Goal: Check status: Check status

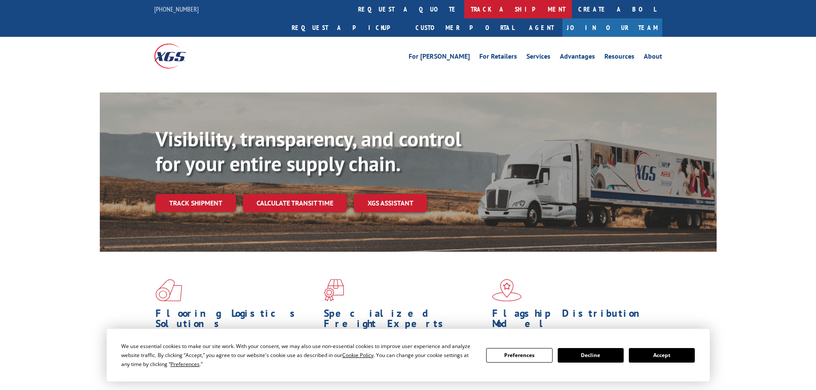
click at [465, 8] on link "track a shipment" at bounding box center [519, 9] width 108 height 18
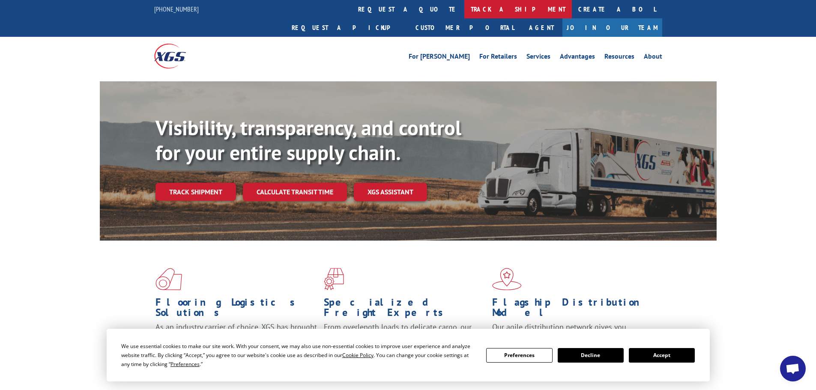
click at [465, 14] on link "track a shipment" at bounding box center [519, 9] width 108 height 18
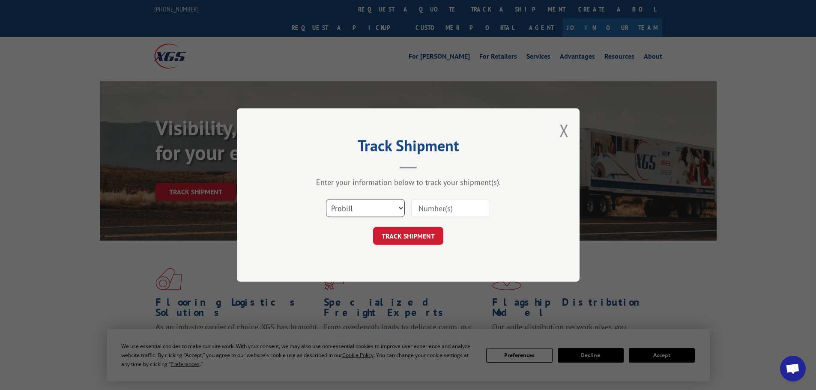
click at [343, 208] on select "Select category... Probill BOL PO" at bounding box center [365, 208] width 79 height 18
select select "po"
click at [326, 199] on select "Select category... Probill BOL PO" at bounding box center [365, 208] width 79 height 18
paste input "64535156"
type input "64535156"
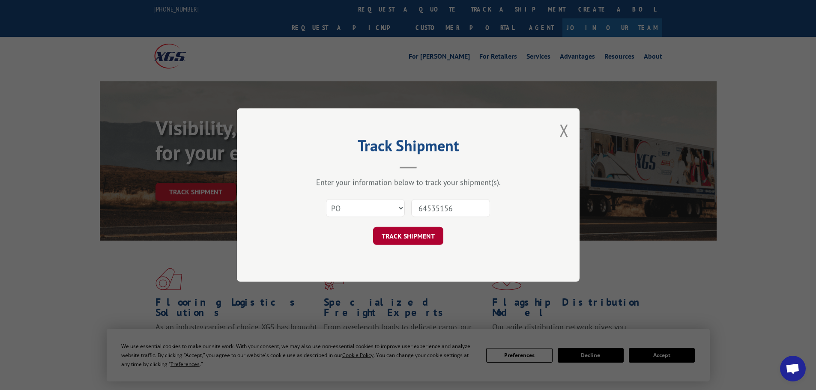
click at [426, 240] on button "TRACK SHIPMENT" at bounding box center [408, 236] width 70 height 18
